Goal: Task Accomplishment & Management: Use online tool/utility

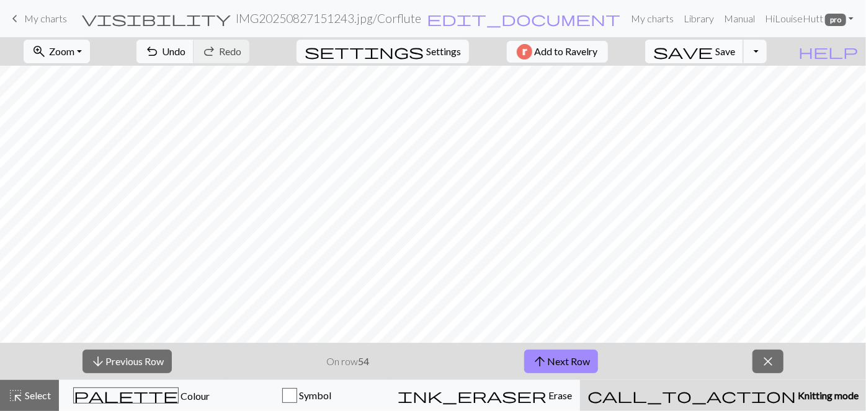
click at [744, 40] on button "save Save Save" at bounding box center [694, 52] width 99 height 24
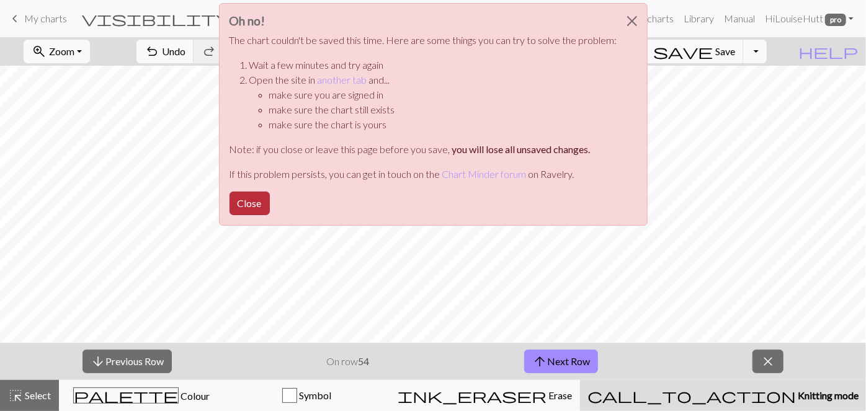
click at [243, 200] on button "Close" at bounding box center [249, 204] width 40 height 24
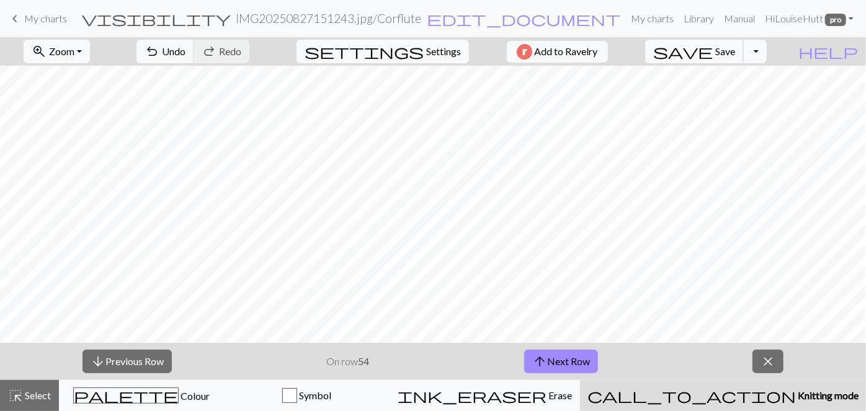
click at [735, 47] on span "Save" at bounding box center [725, 51] width 20 height 12
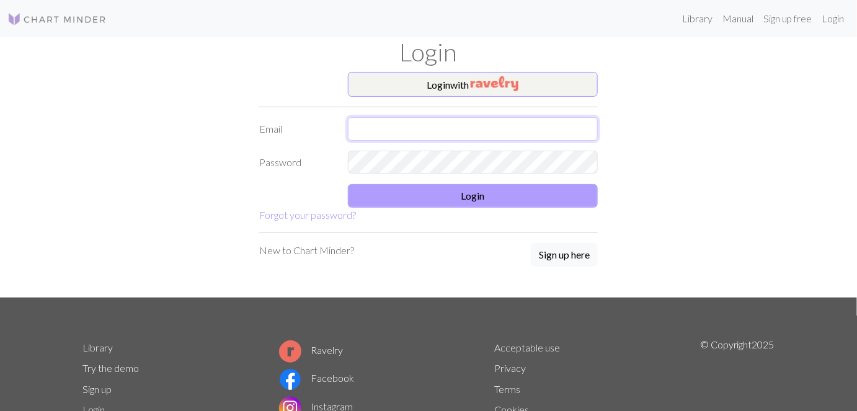
type input "louiseannhutt@gmail.com"
click at [466, 202] on button "Login" at bounding box center [473, 196] width 251 height 24
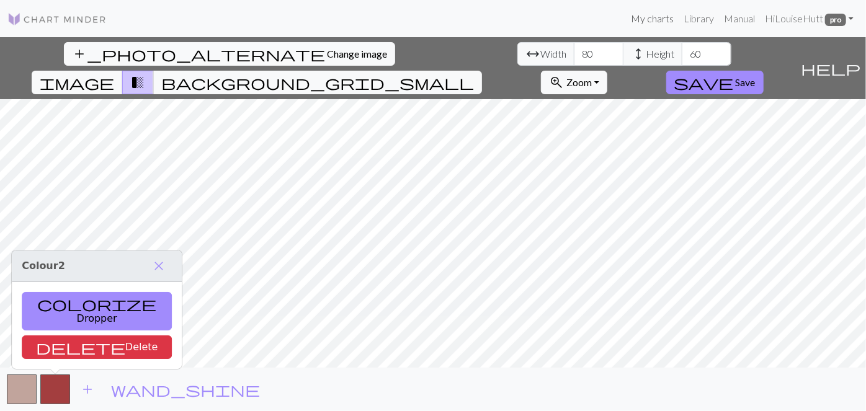
click at [657, 19] on link "My charts" at bounding box center [652, 18] width 53 height 25
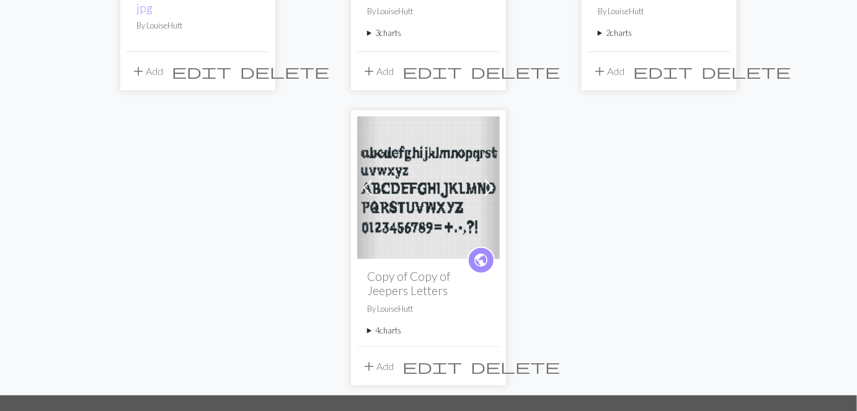
scroll to position [296, 0]
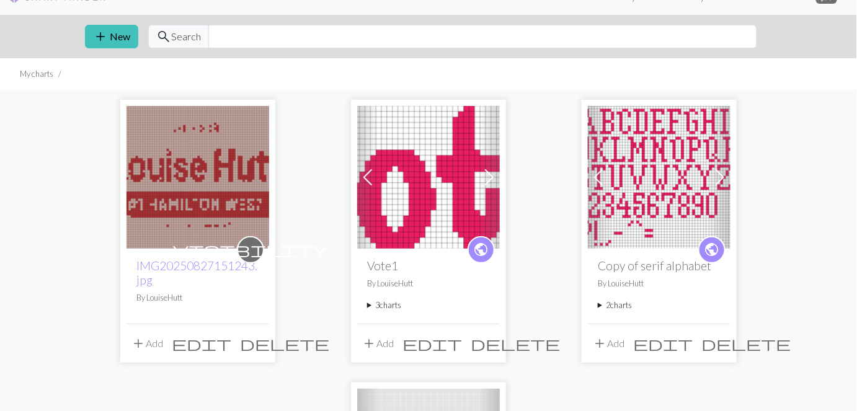
scroll to position [20, 0]
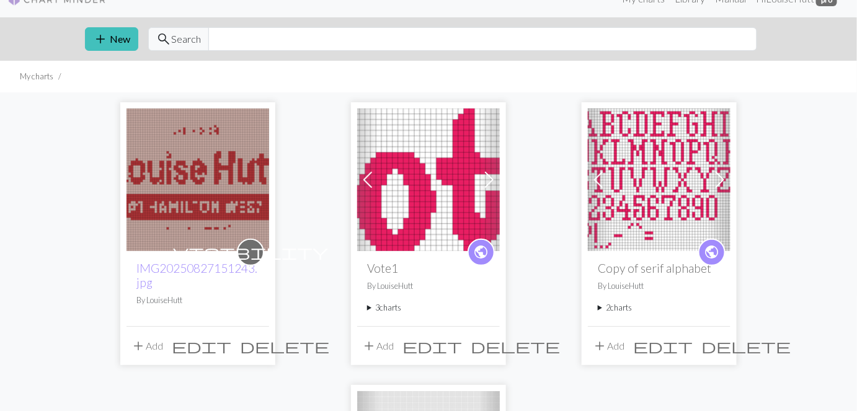
click at [246, 175] on img at bounding box center [198, 180] width 143 height 143
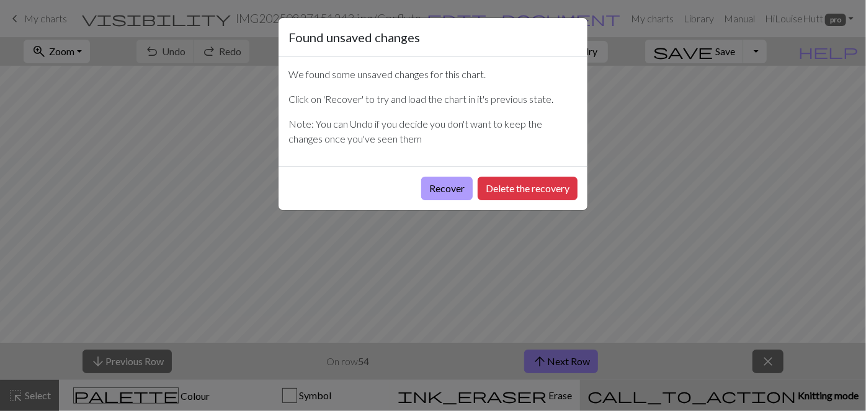
click at [461, 187] on button "Recover" at bounding box center [446, 189] width 51 height 24
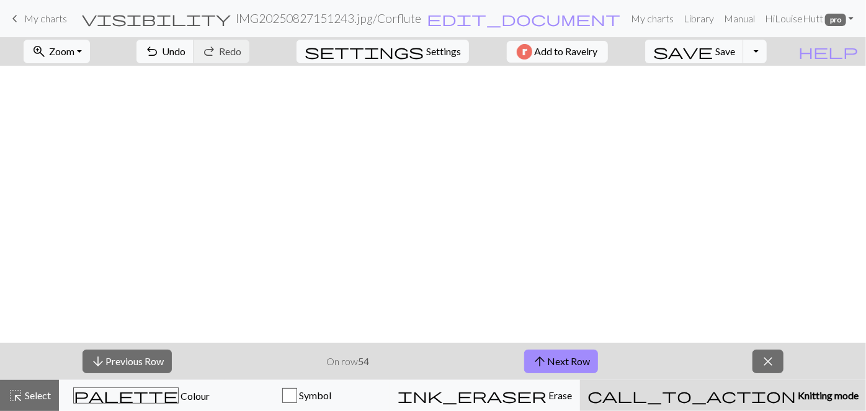
scroll to position [440, 0]
click at [735, 51] on span "Save" at bounding box center [725, 51] width 20 height 12
click at [16, 17] on div "Chart saved" at bounding box center [433, 24] width 866 height 49
click at [56, 18] on span "My charts" at bounding box center [45, 18] width 43 height 12
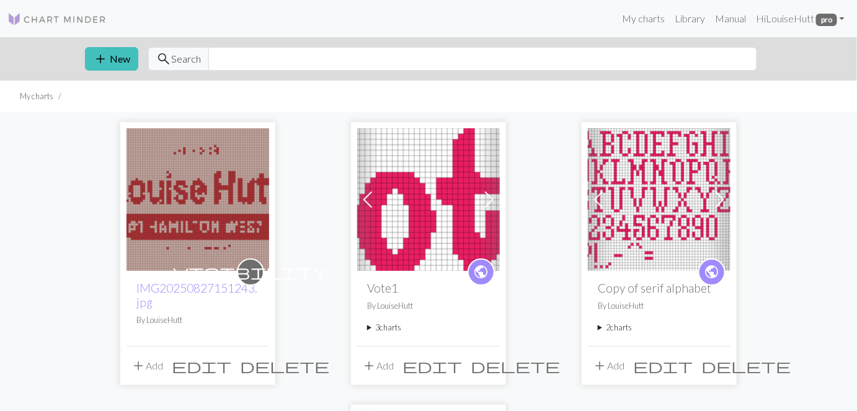
click at [489, 200] on span at bounding box center [489, 200] width 20 height 20
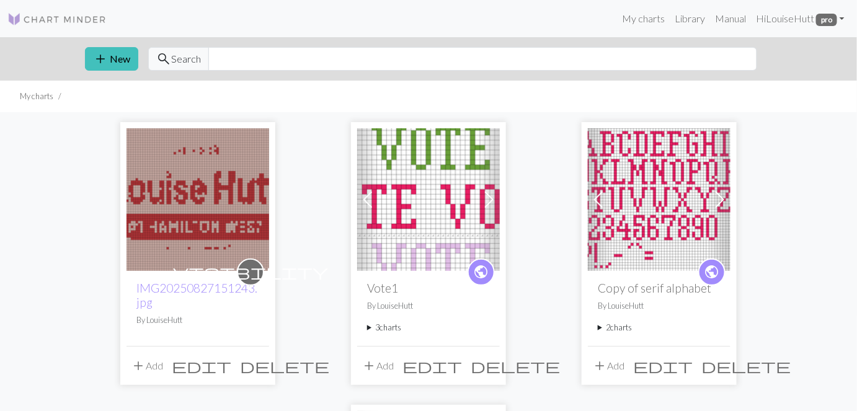
click at [416, 223] on img at bounding box center [428, 199] width 143 height 143
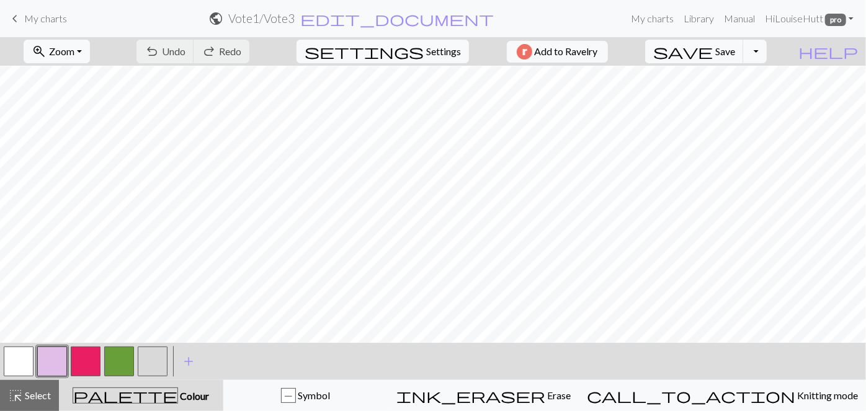
scroll to position [95, 0]
click at [74, 53] on span "Zoom" at bounding box center [61, 51] width 25 height 12
click at [91, 73] on button "Fit all" at bounding box center [73, 78] width 98 height 20
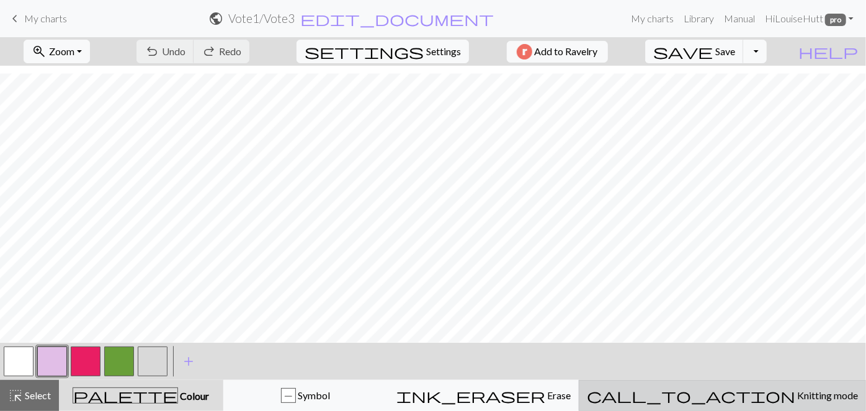
click at [779, 384] on button "call_to_action Knitting mode Knitting mode" at bounding box center [722, 395] width 287 height 31
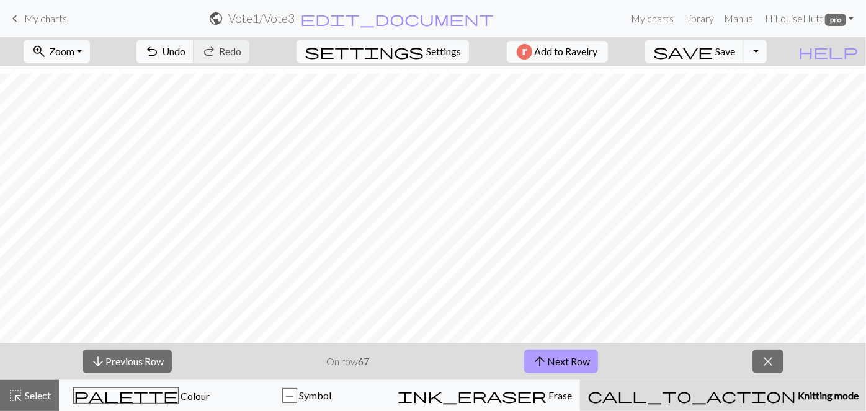
click at [569, 359] on button "arrow_upward Next Row" at bounding box center [561, 362] width 74 height 24
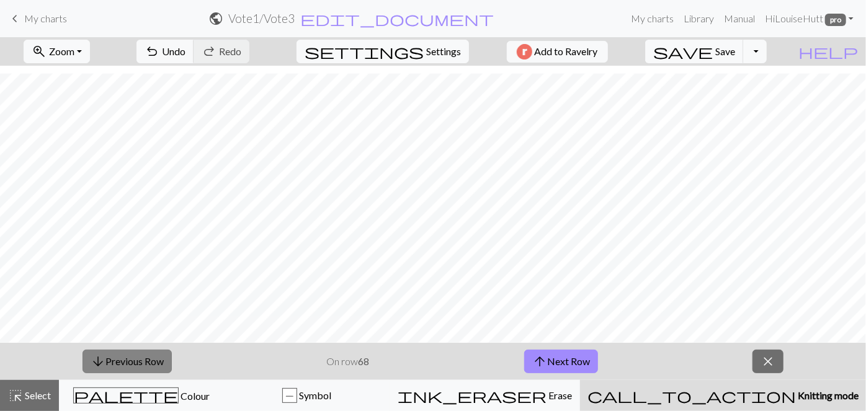
click at [142, 357] on button "arrow_downward Previous Row" at bounding box center [126, 362] width 89 height 24
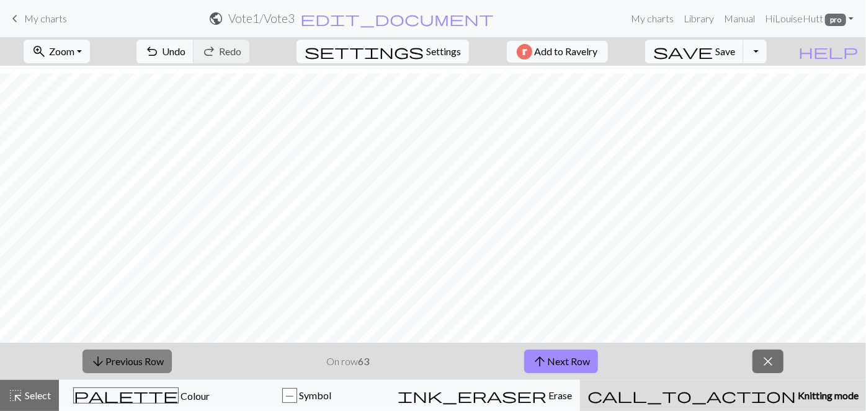
click at [142, 357] on button "arrow_downward Previous Row" at bounding box center [126, 362] width 89 height 24
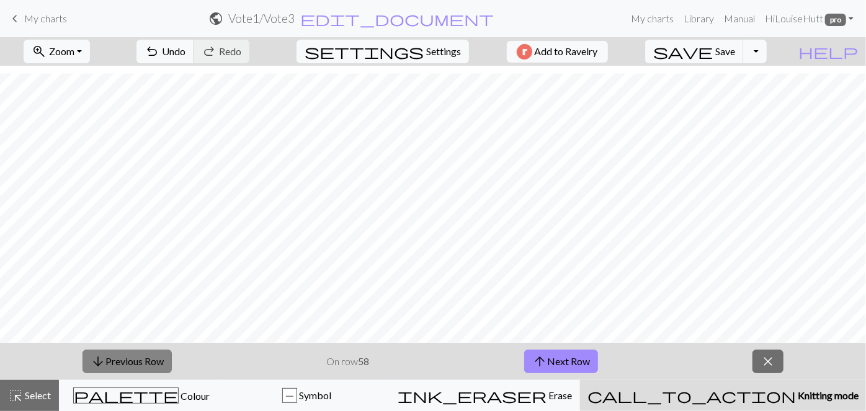
click at [142, 357] on button "arrow_downward Previous Row" at bounding box center [126, 362] width 89 height 24
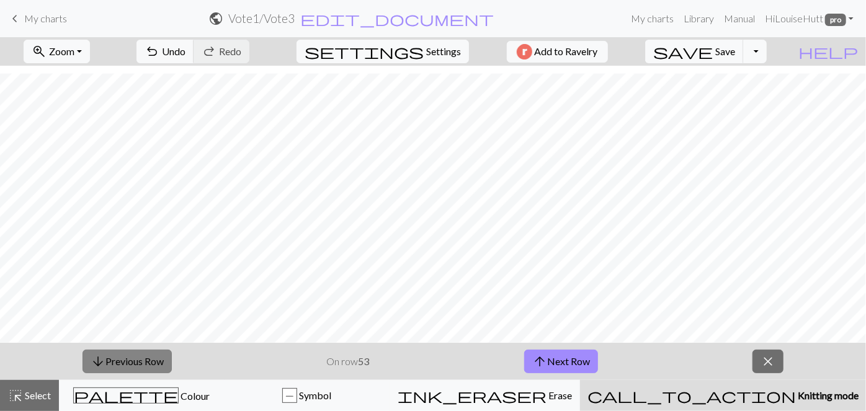
click at [142, 357] on button "arrow_downward Previous Row" at bounding box center [126, 362] width 89 height 24
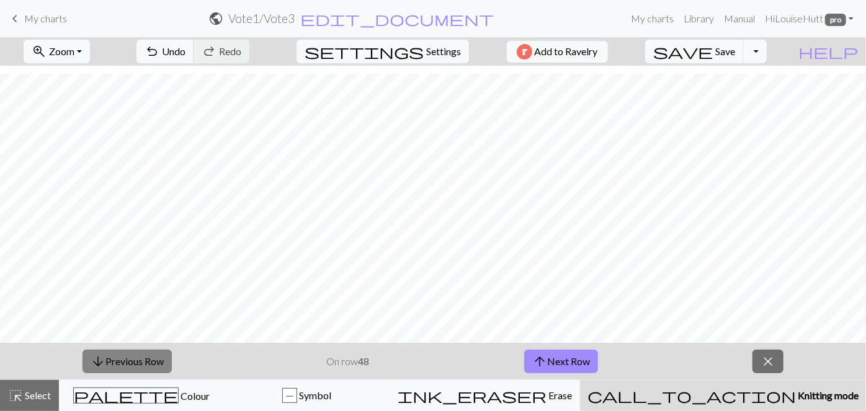
click at [142, 357] on button "arrow_downward Previous Row" at bounding box center [126, 362] width 89 height 24
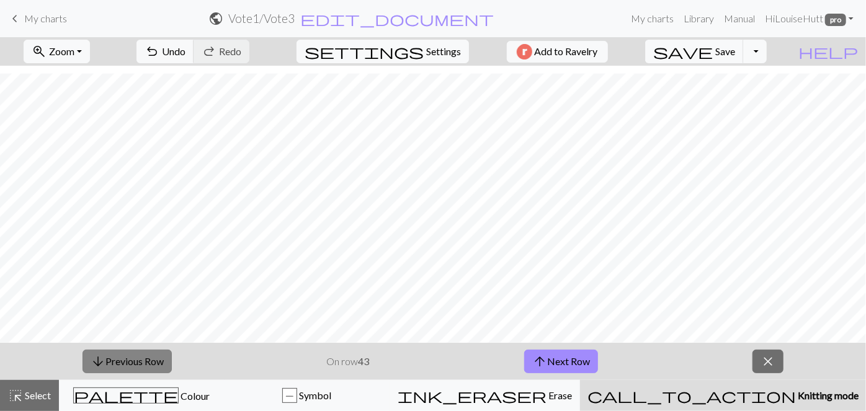
click at [142, 357] on button "arrow_downward Previous Row" at bounding box center [126, 362] width 89 height 24
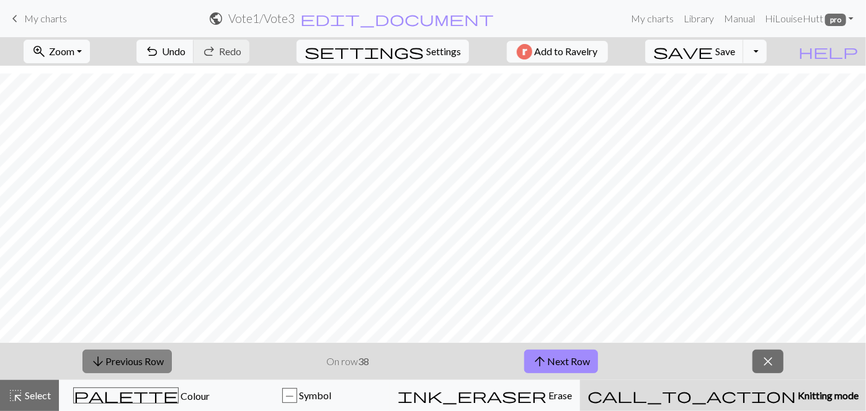
click at [142, 357] on button "arrow_downward Previous Row" at bounding box center [126, 362] width 89 height 24
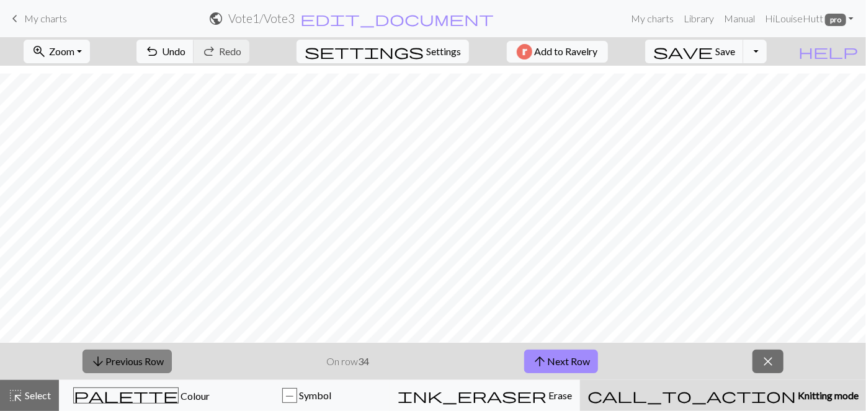
click at [142, 357] on button "arrow_downward Previous Row" at bounding box center [126, 362] width 89 height 24
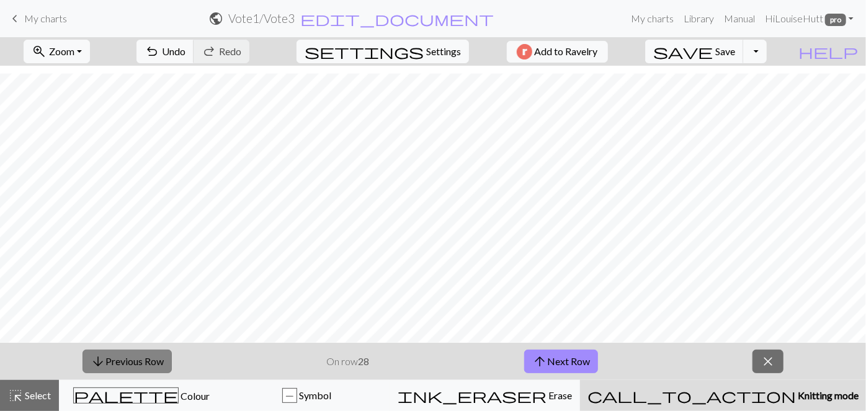
click at [142, 357] on button "arrow_downward Previous Row" at bounding box center [126, 362] width 89 height 24
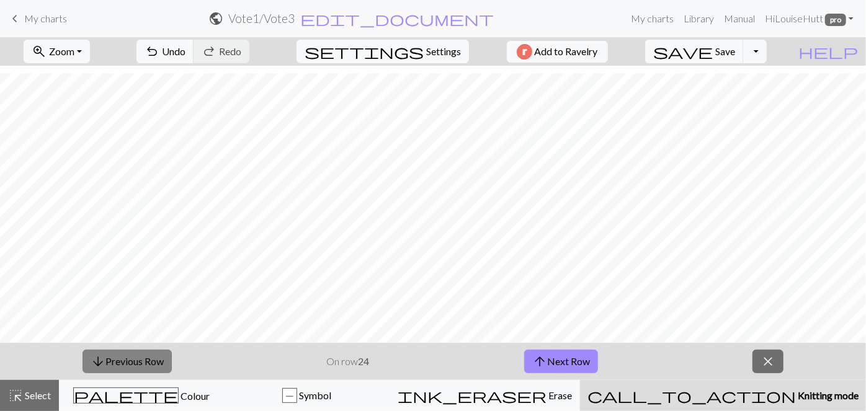
click at [142, 357] on button "arrow_downward Previous Row" at bounding box center [126, 362] width 89 height 24
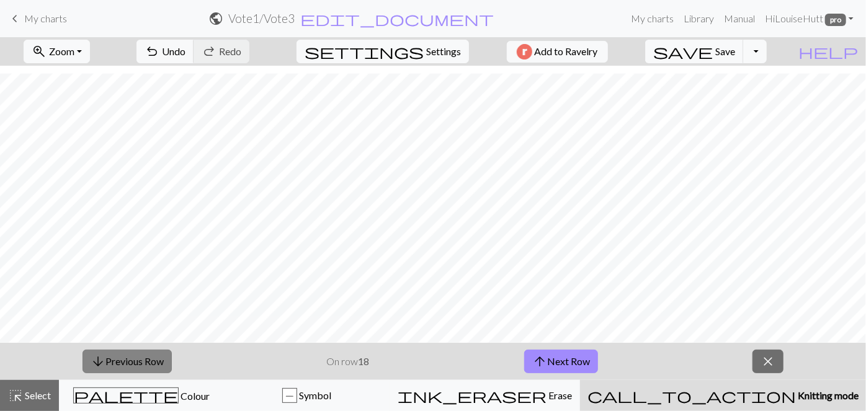
click at [142, 357] on button "arrow_downward Previous Row" at bounding box center [126, 362] width 89 height 24
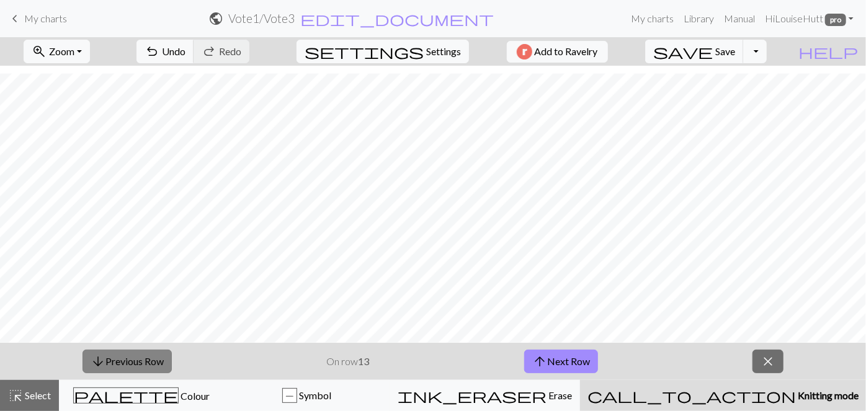
click at [142, 357] on button "arrow_downward Previous Row" at bounding box center [126, 362] width 89 height 24
click at [142, 357] on button "arrow_downward Previous Row" at bounding box center [127, 362] width 89 height 24
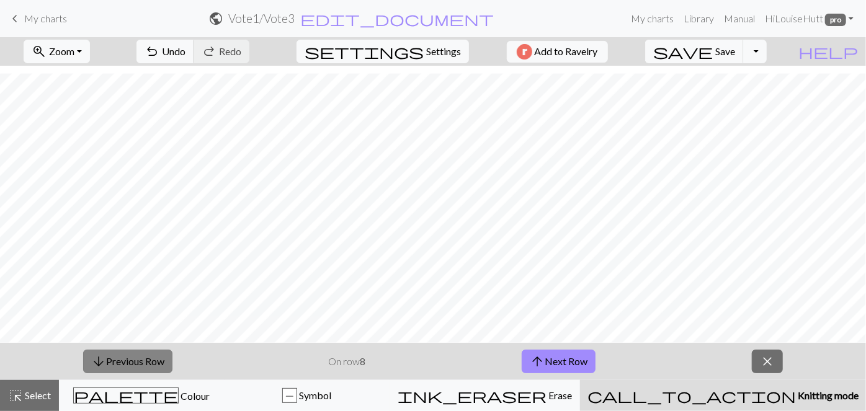
click at [142, 357] on button "arrow_downward Previous Row" at bounding box center [127, 362] width 89 height 24
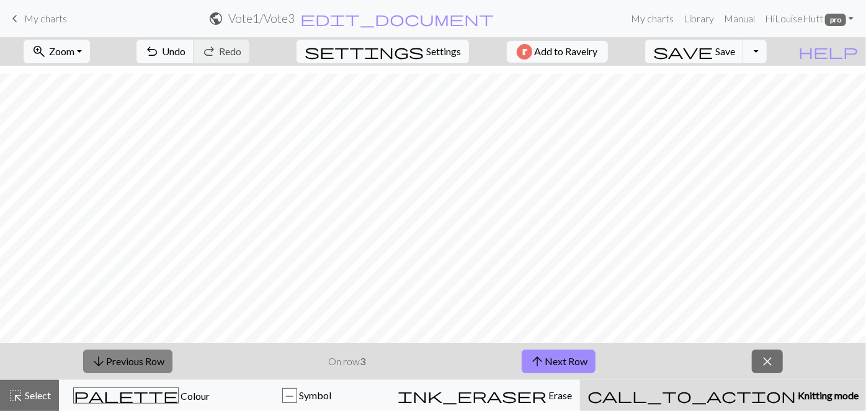
click at [142, 357] on button "arrow_downward Previous Row" at bounding box center [127, 362] width 89 height 24
click at [556, 367] on button "arrow_upward Next Row" at bounding box center [559, 362] width 74 height 24
